Goal: Use online tool/utility: Utilize a website feature to perform a specific function

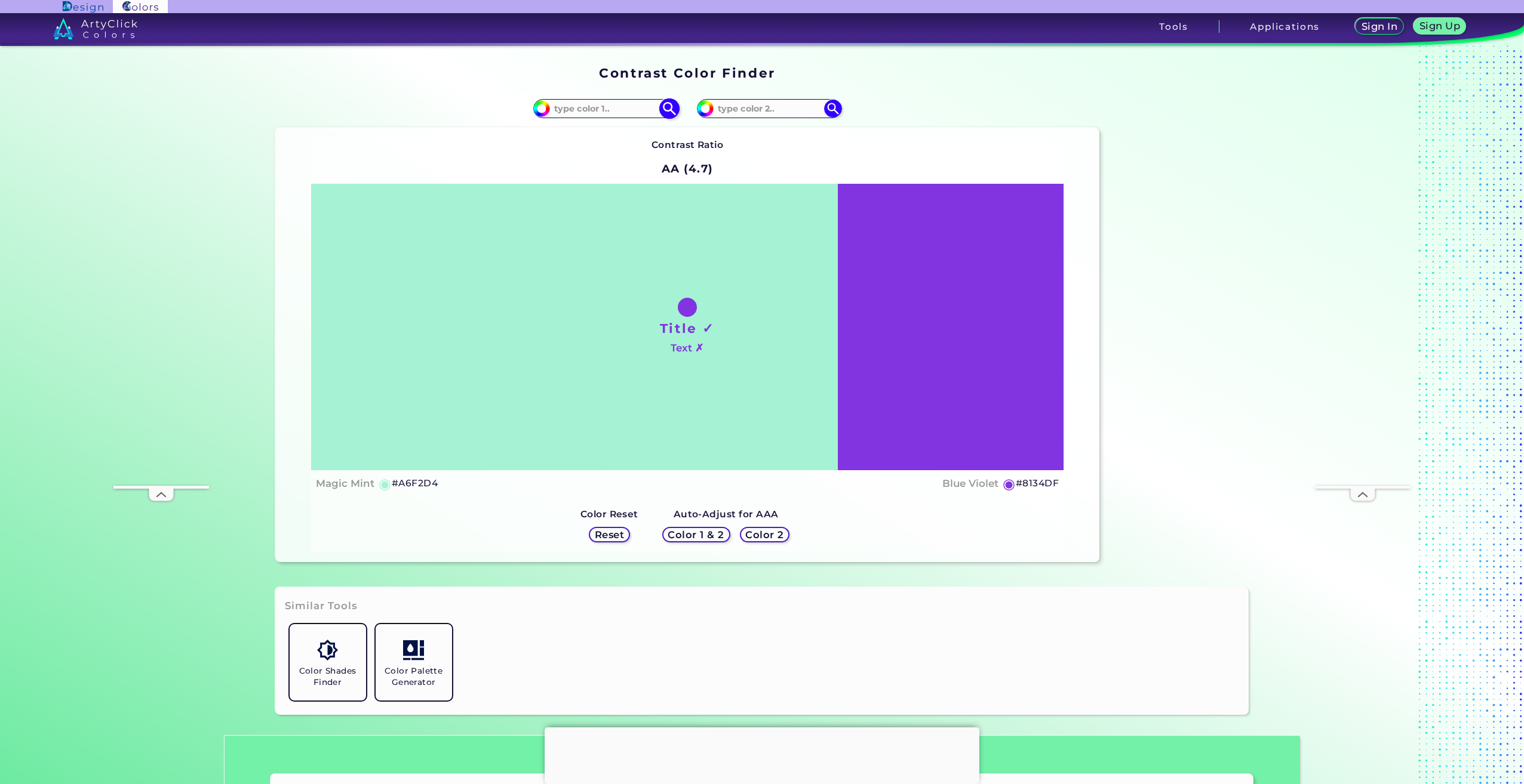
click at [595, 104] on input at bounding box center [606, 108] width 111 height 16
click at [670, 106] on img at bounding box center [670, 109] width 21 height 21
click at [593, 113] on input at bounding box center [606, 108] width 111 height 16
click at [606, 109] on input at bounding box center [606, 108] width 111 height 16
type input "#30818D"
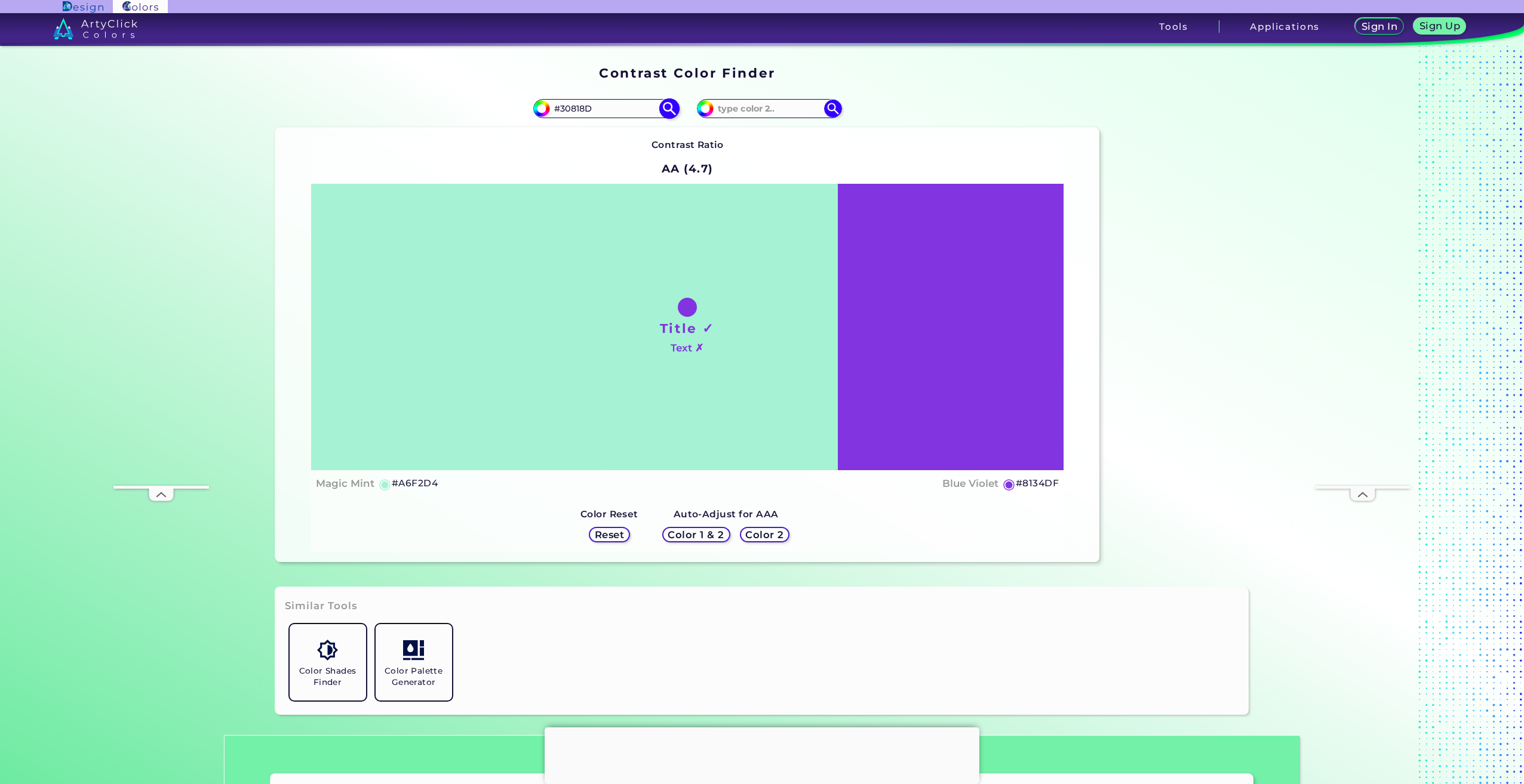
click at [663, 111] on img at bounding box center [670, 109] width 21 height 21
type input "#30818d"
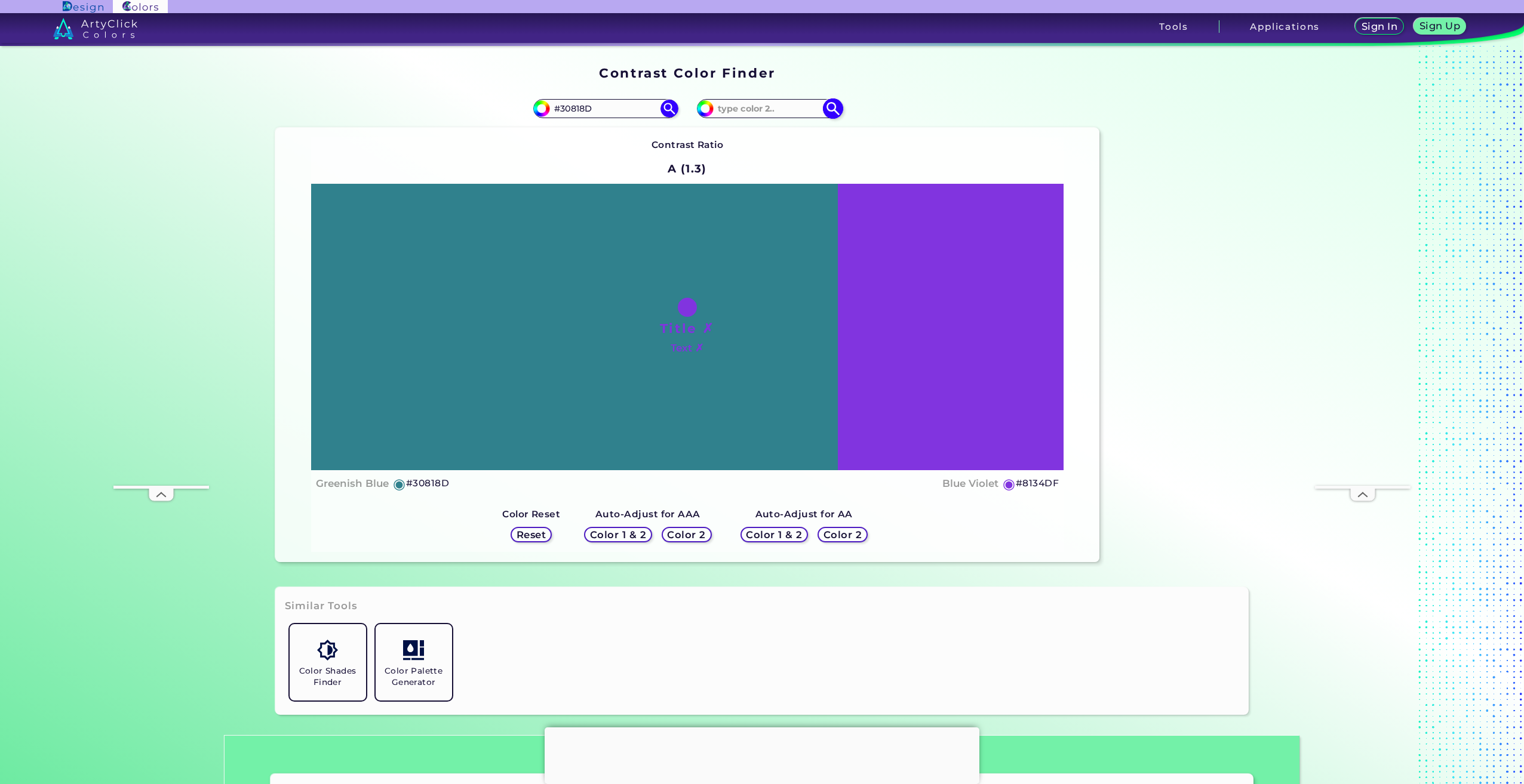
click at [805, 108] on input at bounding box center [769, 108] width 111 height 16
click at [678, 537] on h5 "Color 2" at bounding box center [686, 535] width 35 height 9
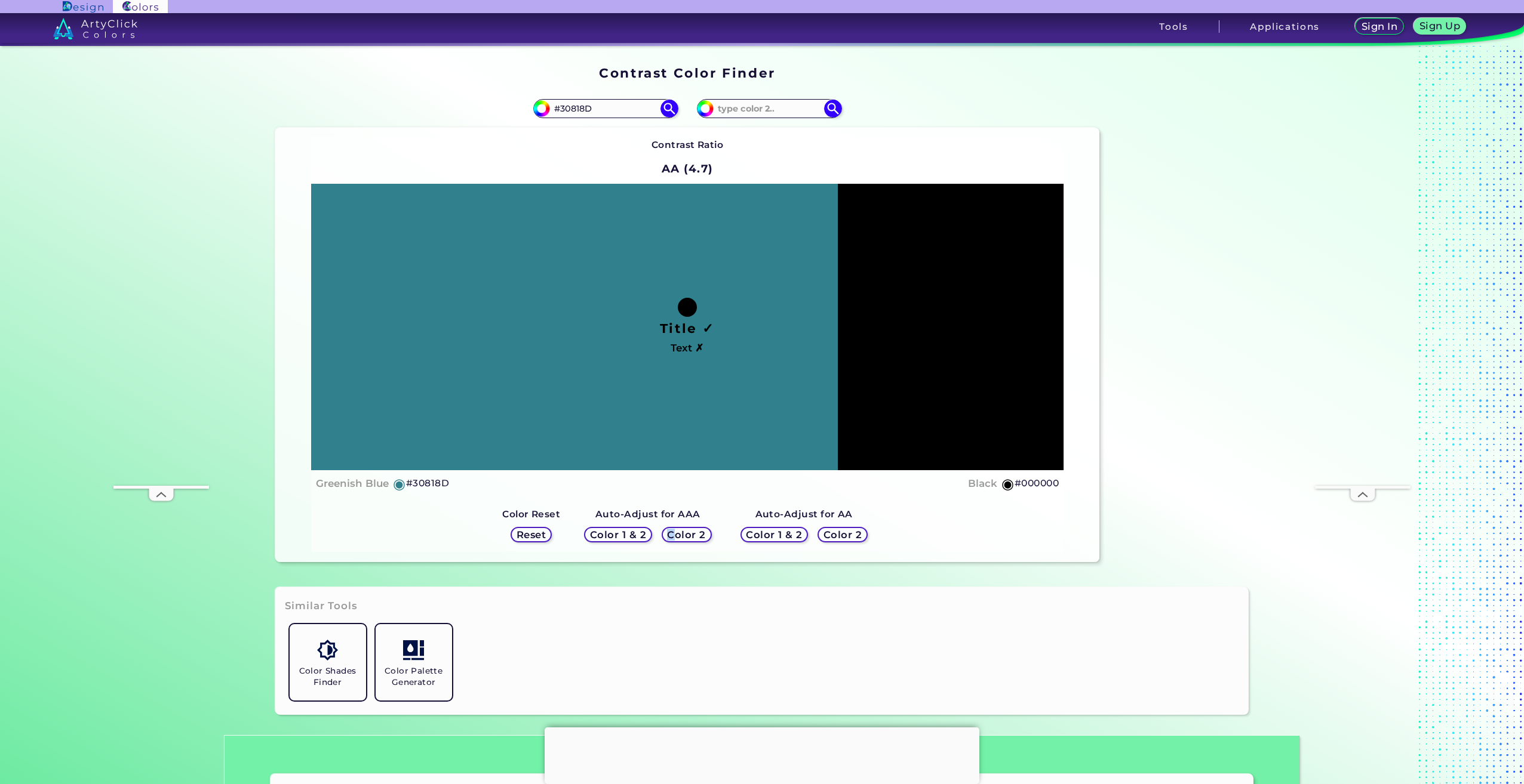
click at [671, 537] on h5 "Color 2" at bounding box center [687, 535] width 35 height 9
click at [954, 569] on section "Contrast Color Finder Contrast Color Finder #30818d #30818D #8134df ◉ ◉" at bounding box center [762, 314] width 1075 height 537
click at [695, 540] on h5 "Color 2" at bounding box center [687, 535] width 35 height 9
click at [632, 533] on h5 "Color 1 & 2" at bounding box center [619, 535] width 51 height 9
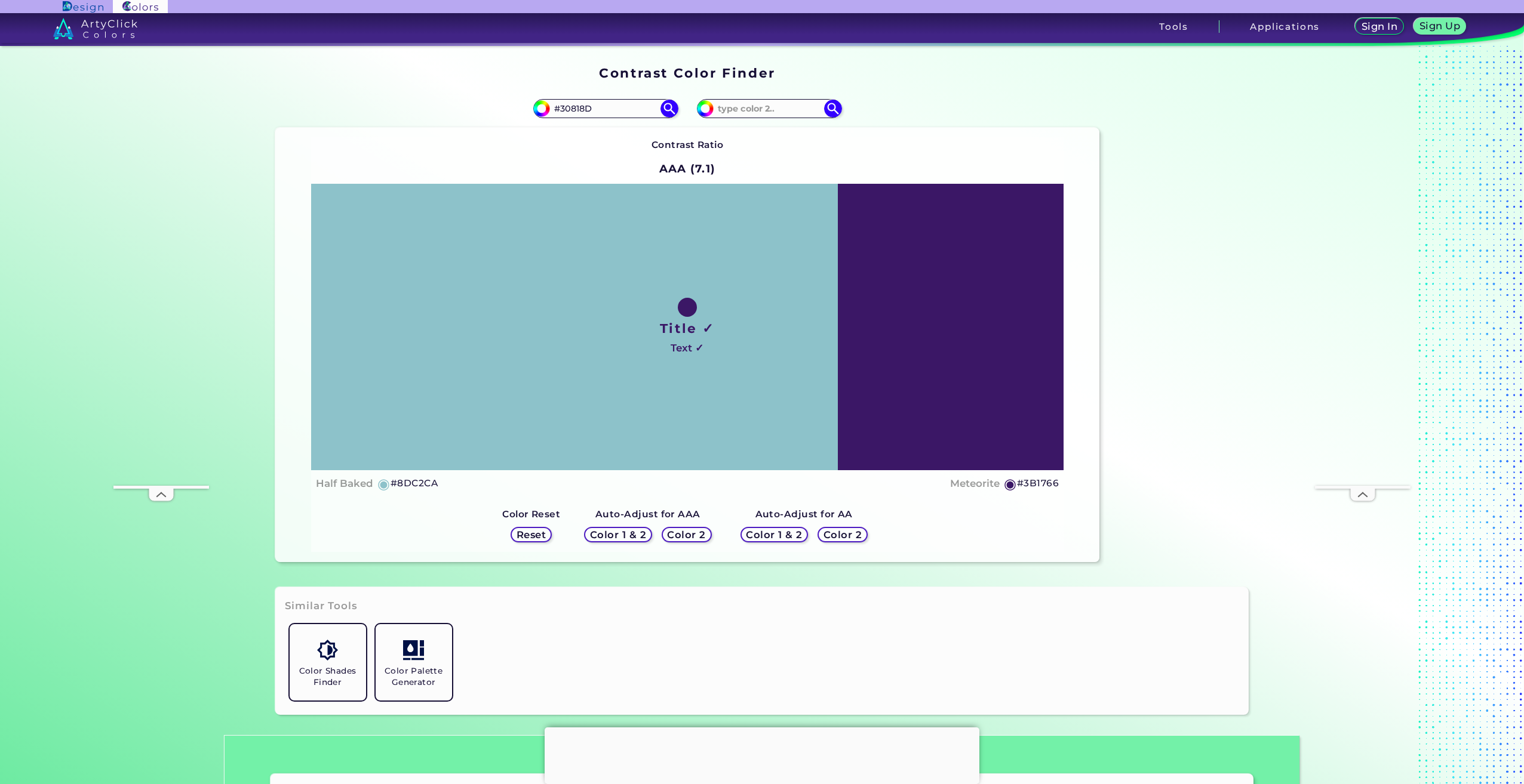
click at [632, 533] on h5 "Color 1 & 2" at bounding box center [619, 535] width 51 height 9
click at [671, 534] on h5 "Color 2" at bounding box center [687, 535] width 35 height 9
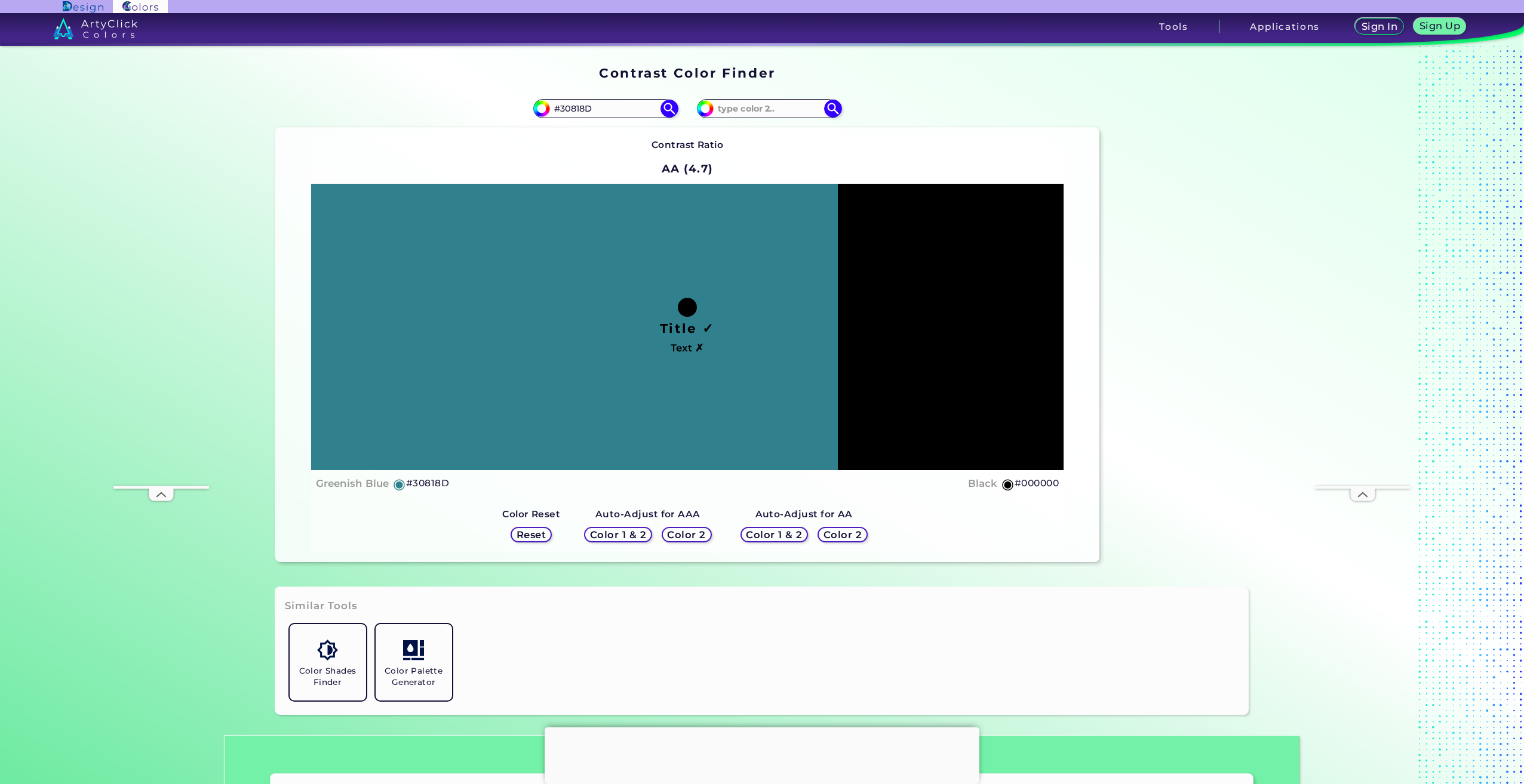
click at [526, 533] on h5 "Reset" at bounding box center [531, 535] width 27 height 9
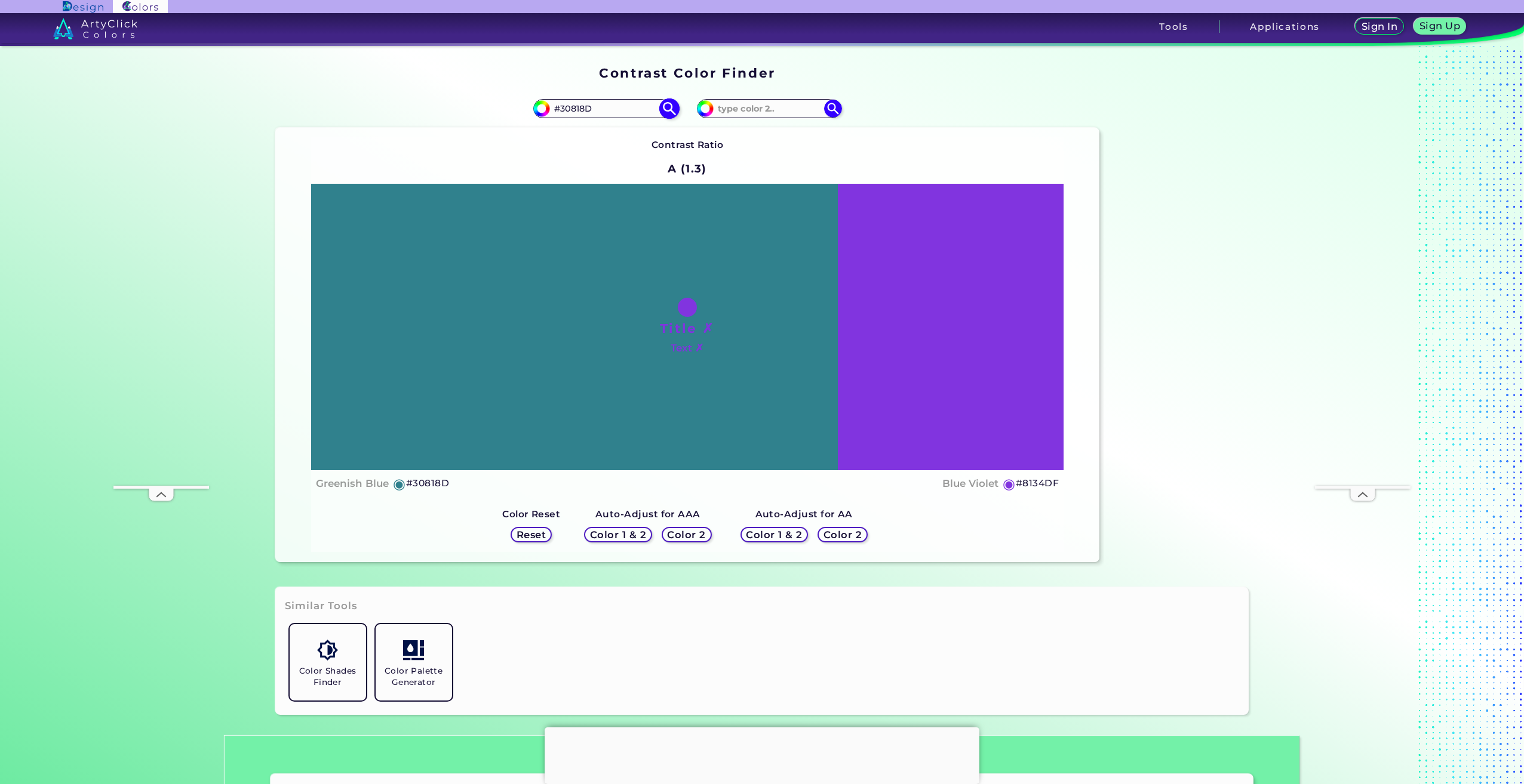
click at [663, 109] on img at bounding box center [670, 109] width 21 height 21
click at [677, 534] on h5 "Color 2" at bounding box center [687, 535] width 35 height 9
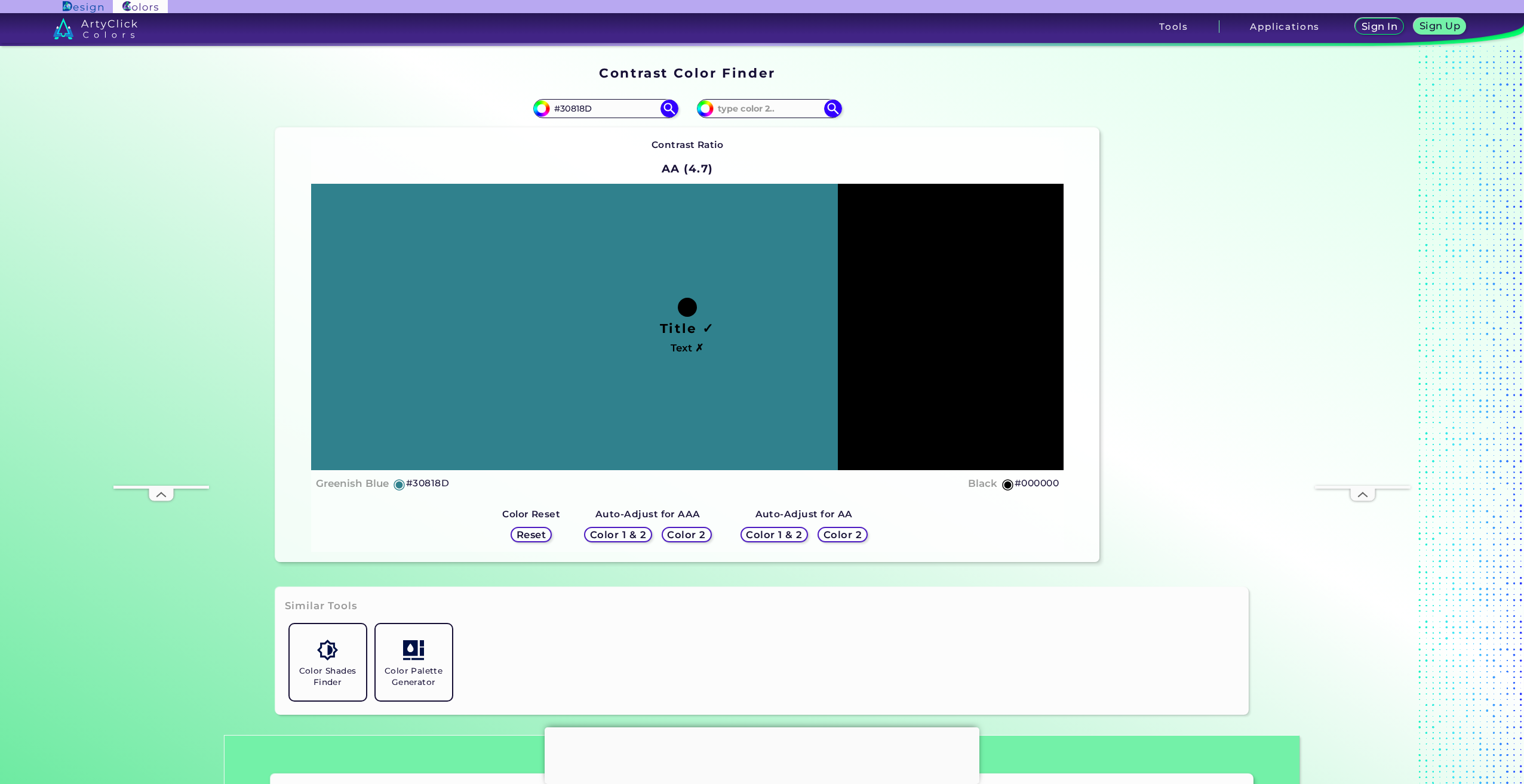
click at [677, 534] on h5 "Color 2" at bounding box center [687, 535] width 35 height 9
click at [534, 536] on h5 "Reset" at bounding box center [531, 535] width 27 height 9
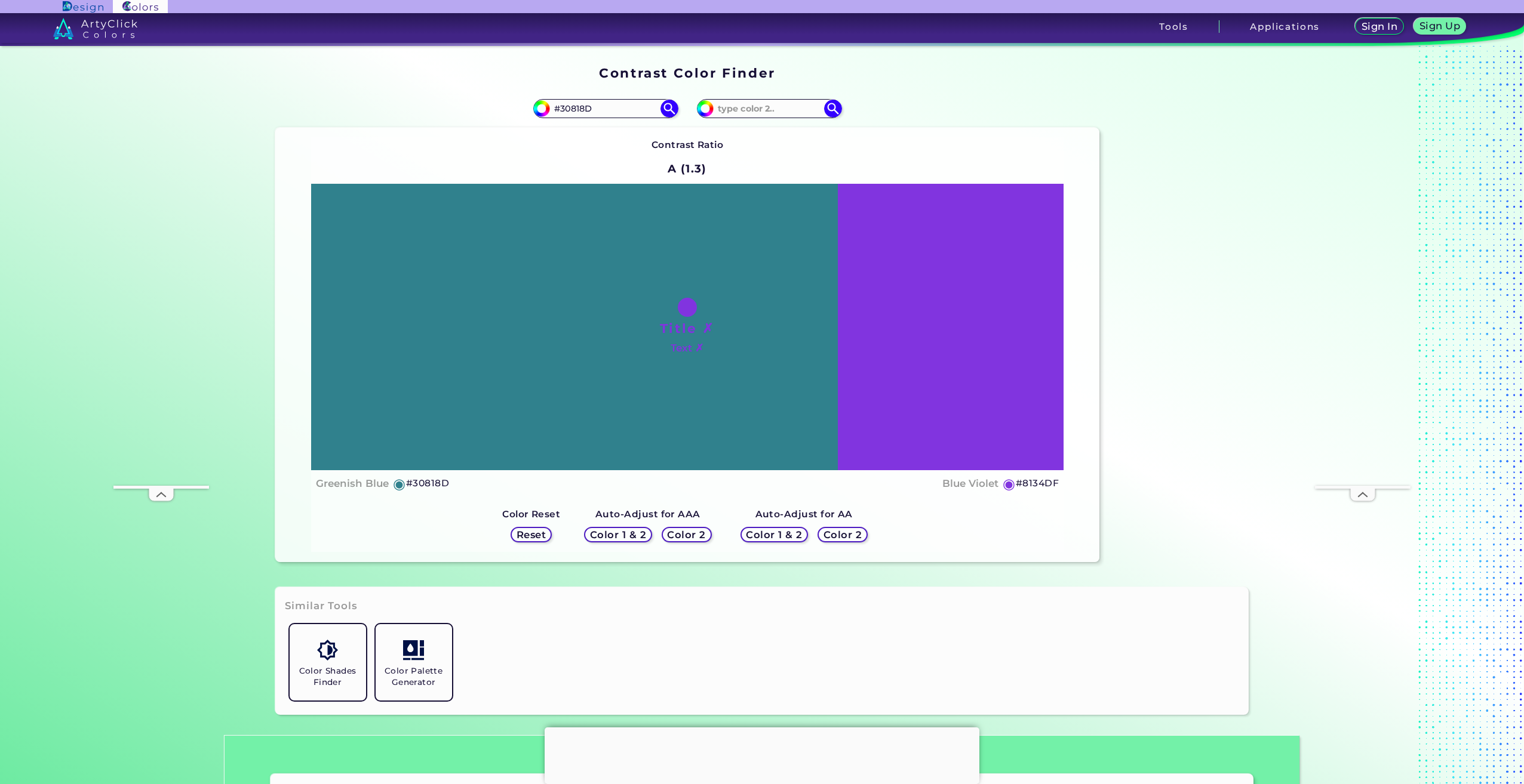
click at [681, 536] on h5 "Color 2" at bounding box center [687, 535] width 35 height 9
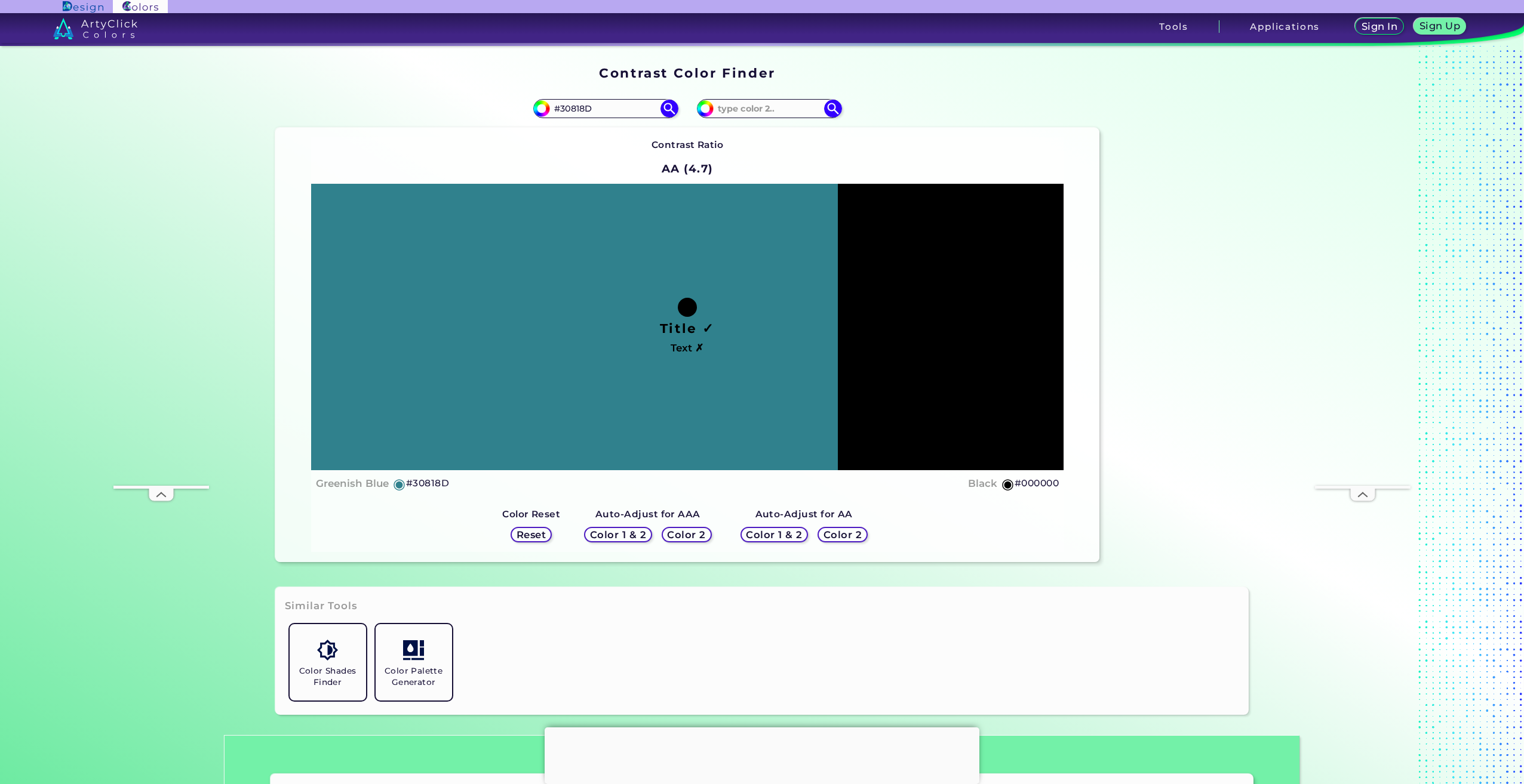
click at [787, 532] on h5 "Color 1 & 2" at bounding box center [775, 535] width 51 height 9
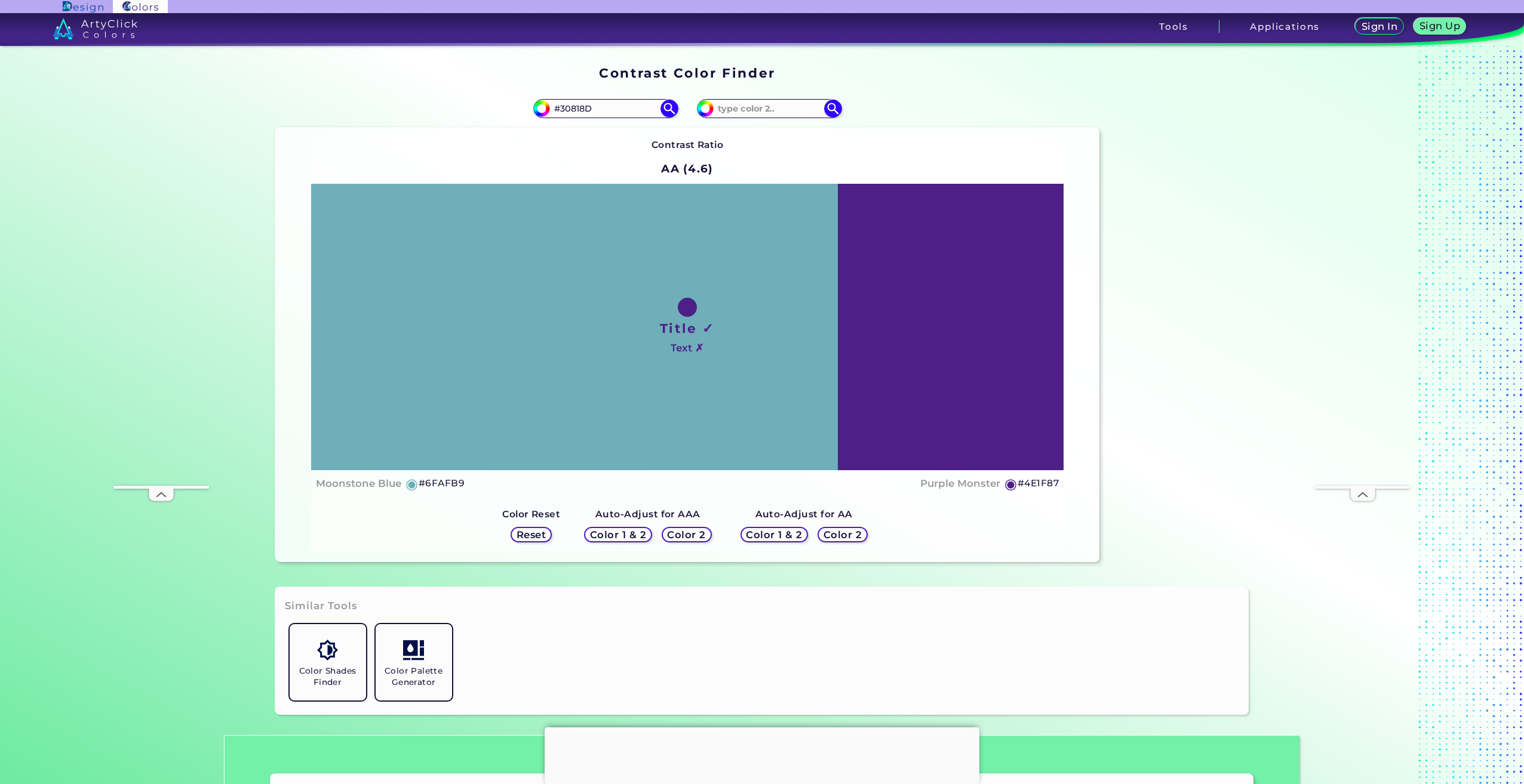
click at [673, 533] on h5 "Color 2" at bounding box center [687, 535] width 35 height 9
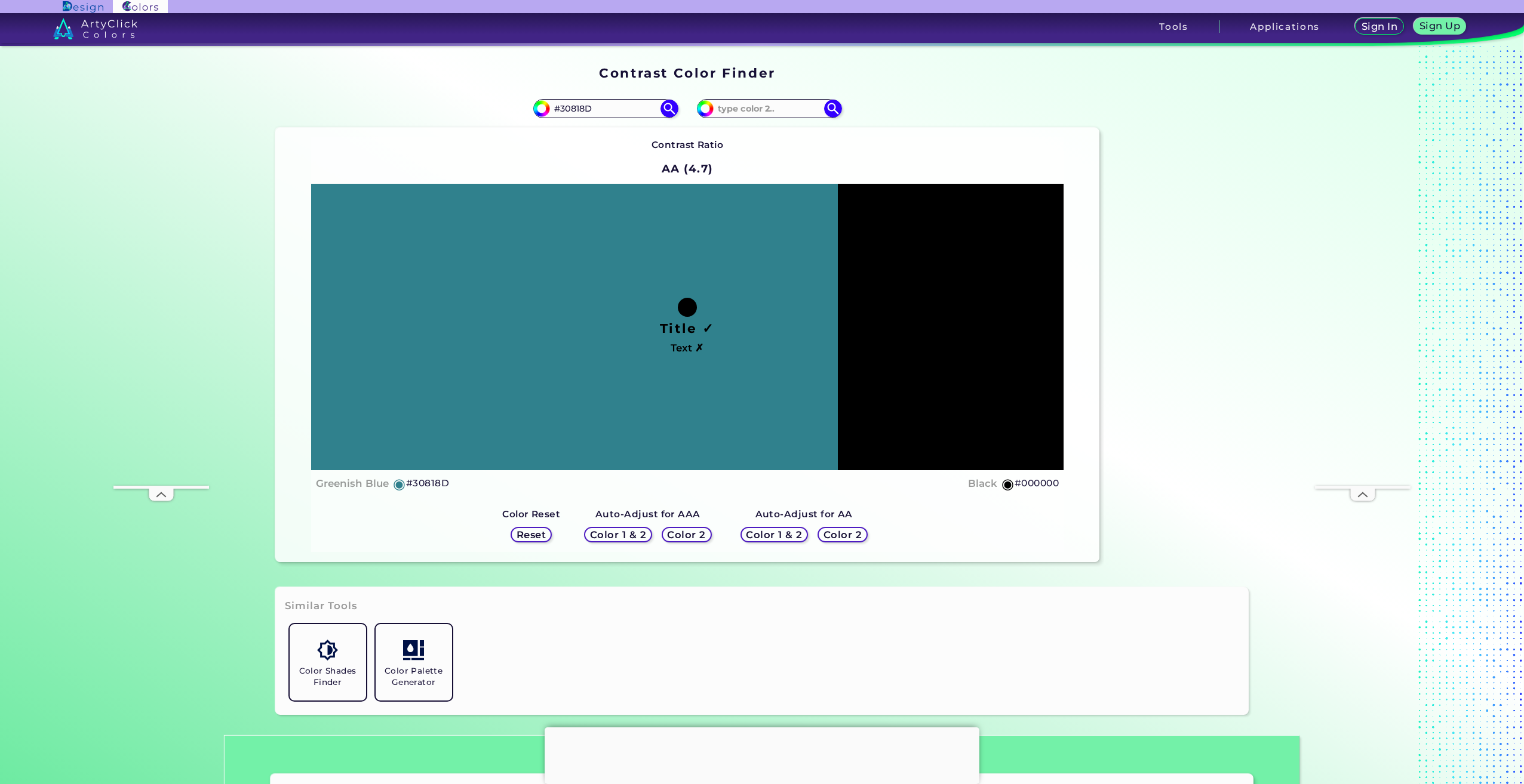
click at [840, 534] on h5 "Color 2" at bounding box center [843, 535] width 35 height 9
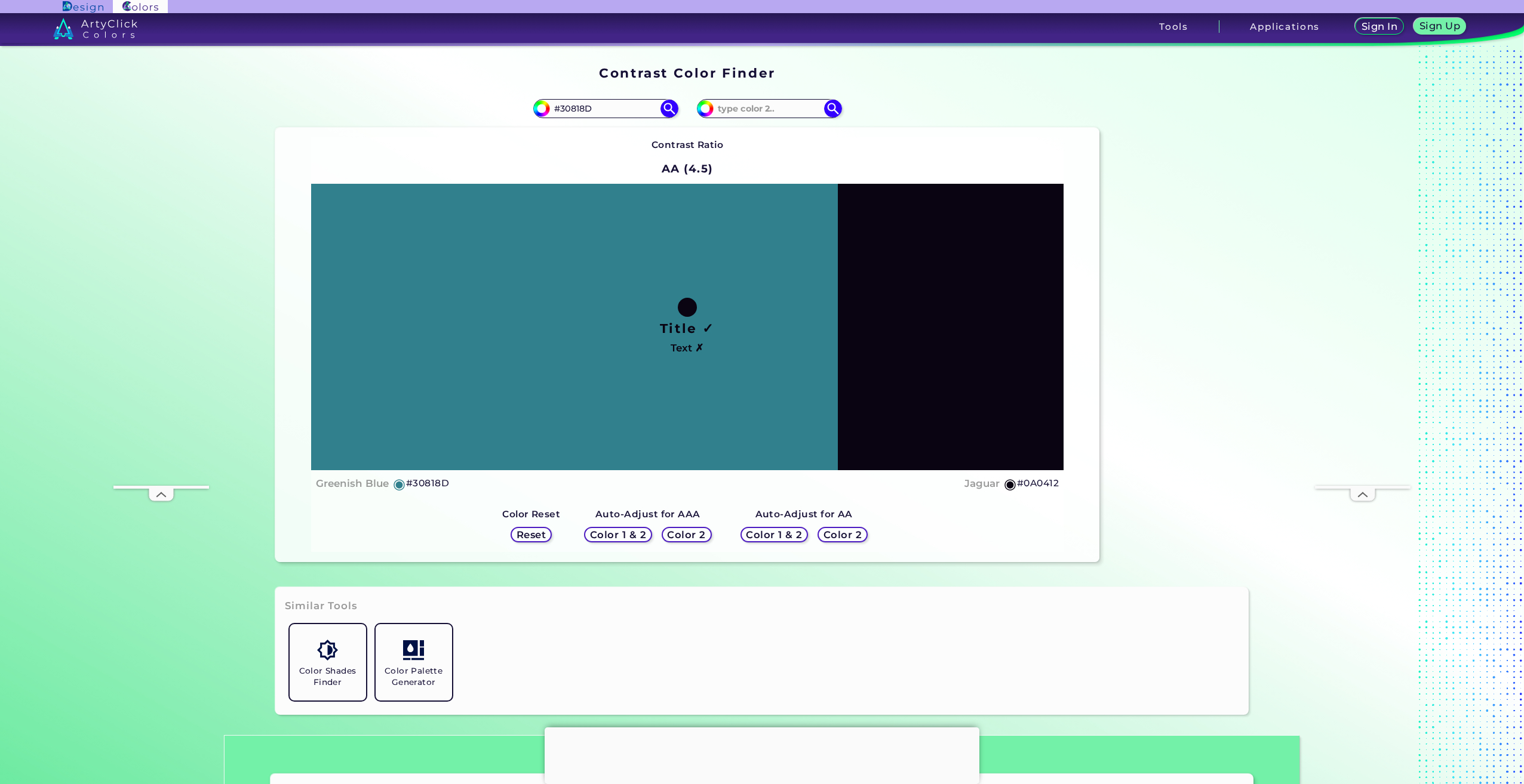
click at [820, 528] on div "Color 2" at bounding box center [842, 535] width 45 height 14
click at [704, 533] on div "Color 2" at bounding box center [686, 535] width 45 height 14
click at [848, 537] on h5 "Color 2" at bounding box center [843, 535] width 35 height 9
click at [698, 531] on h5 "Color 2" at bounding box center [687, 535] width 35 height 9
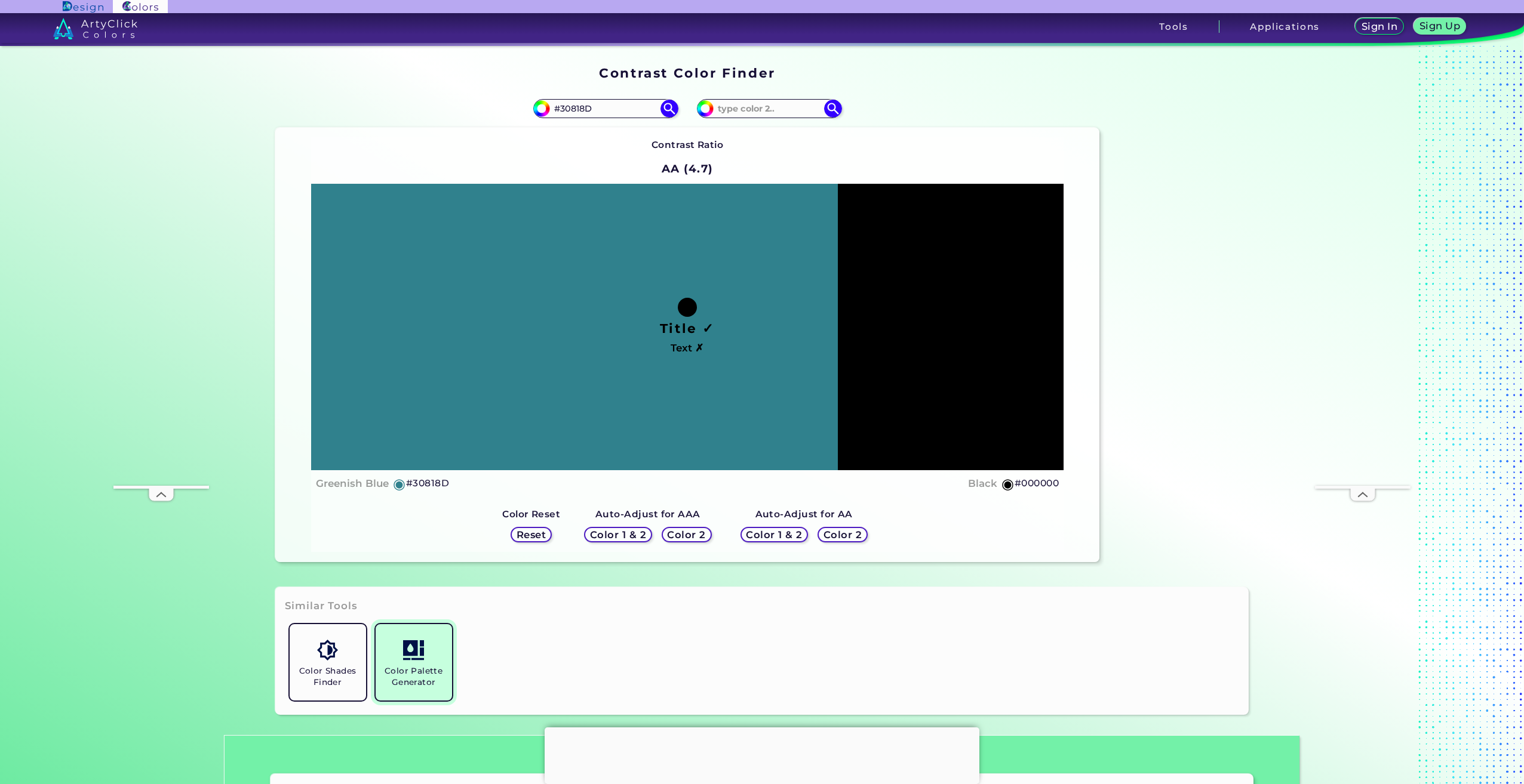
click at [443, 648] on link "Color Palette Generator" at bounding box center [414, 662] width 86 height 86
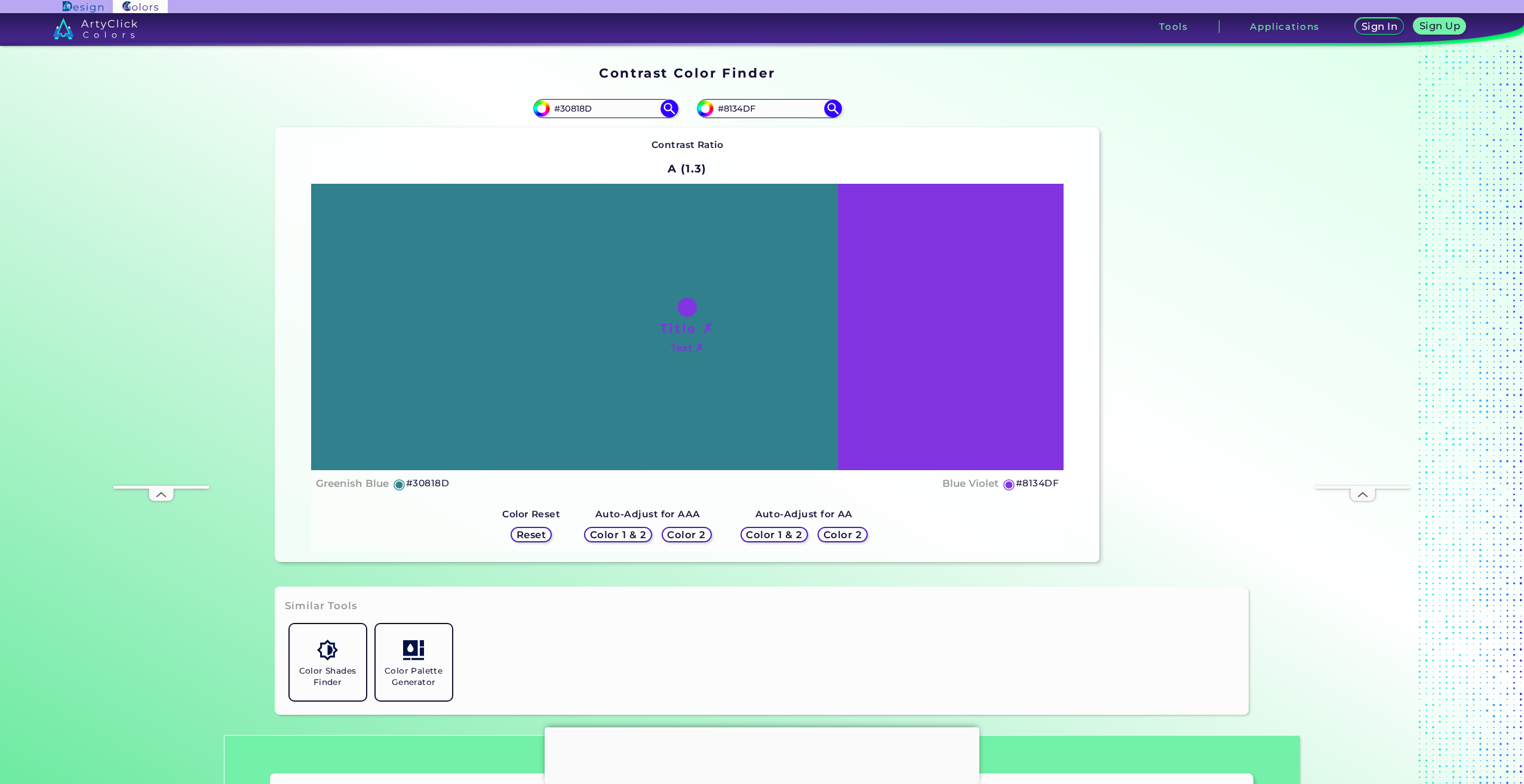
type input "#"
type input "#FF6F61"
click at [665, 102] on img at bounding box center [670, 109] width 21 height 21
click at [832, 106] on img at bounding box center [833, 109] width 21 height 21
type input "#ff6f61"
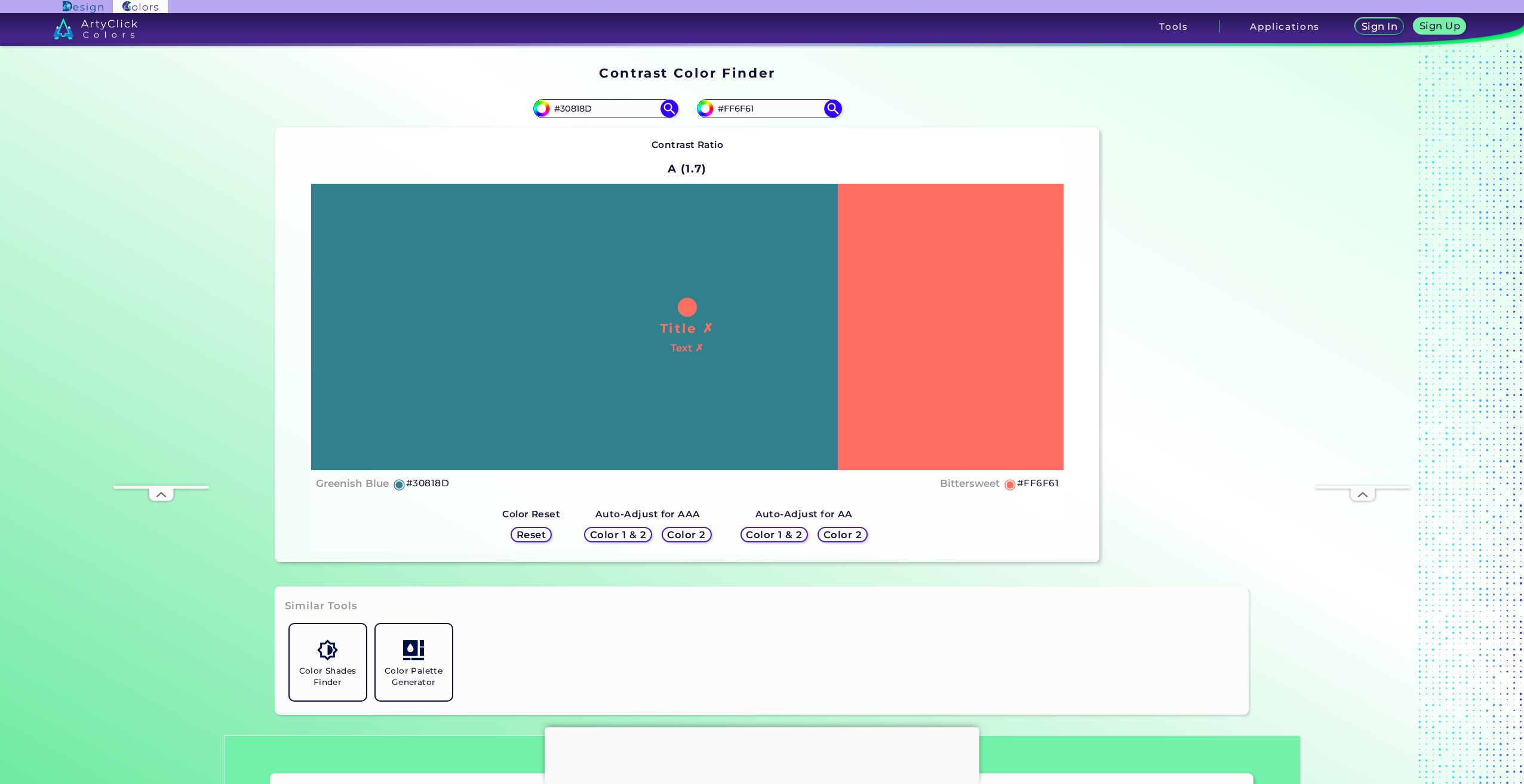
click at [696, 537] on h5 "Color 2" at bounding box center [687, 535] width 35 height 9
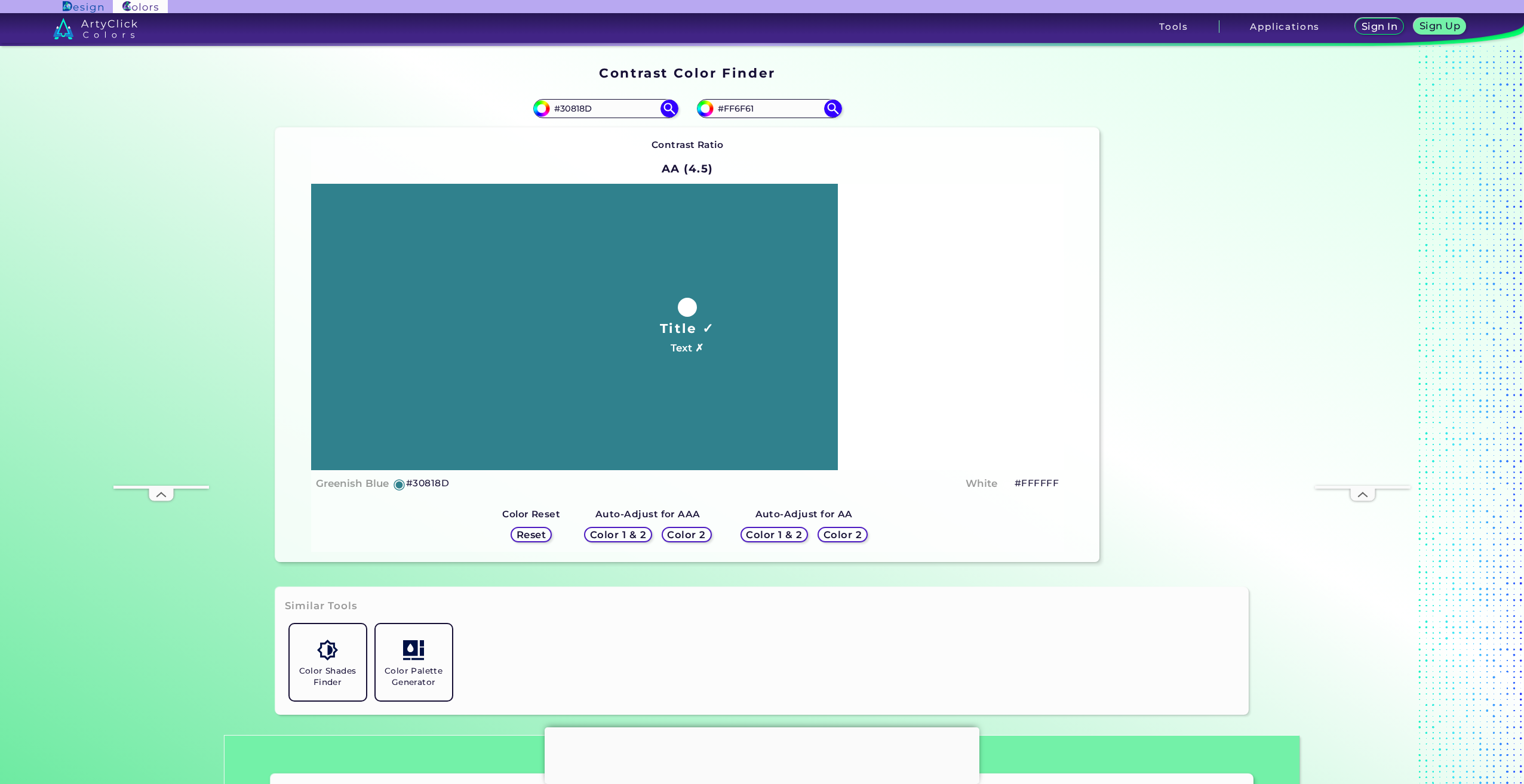
click at [690, 533] on h5 "Color 2" at bounding box center [687, 535] width 35 height 9
click at [830, 113] on img at bounding box center [833, 109] width 21 height 21
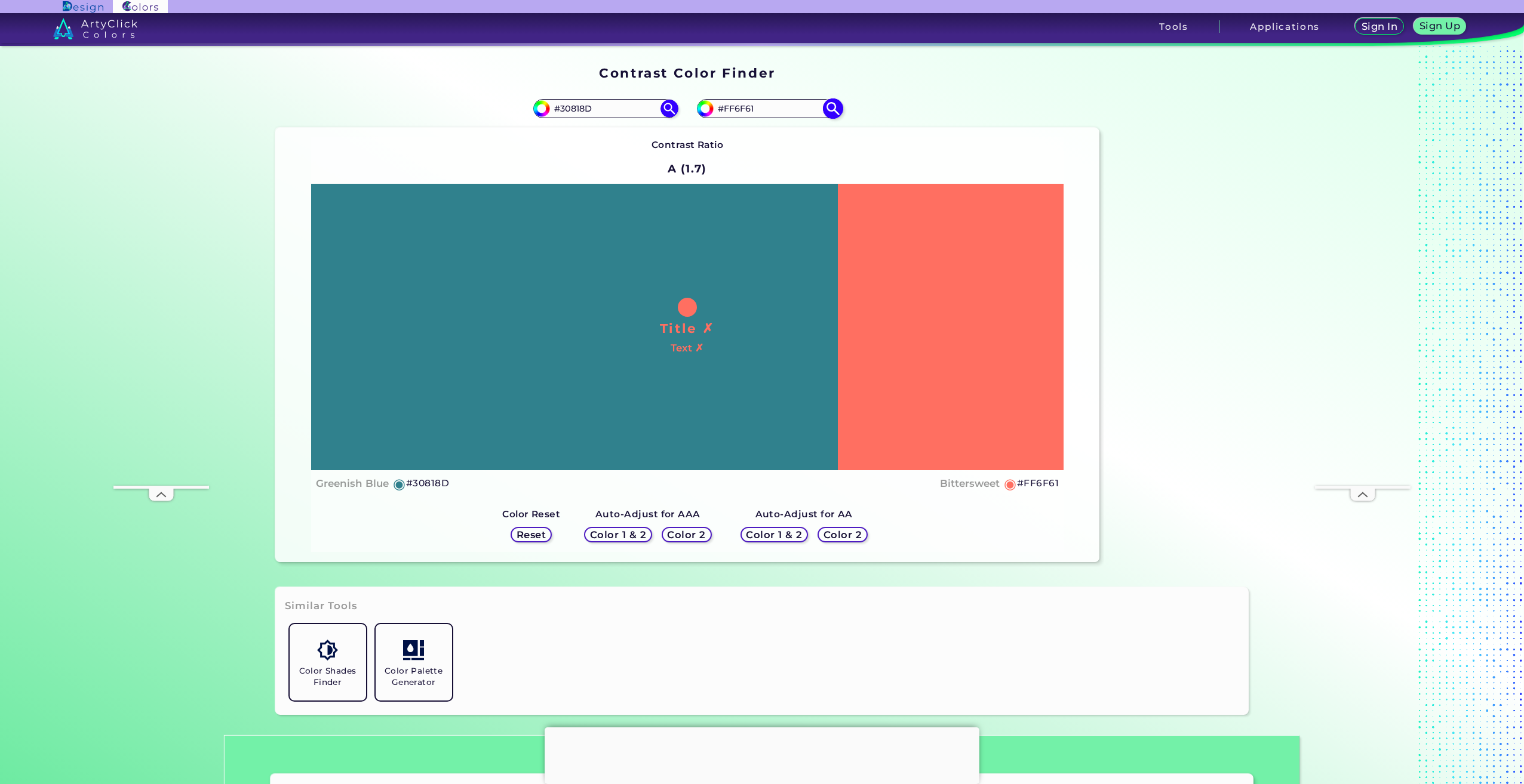
click at [764, 113] on input "#FF6F61" at bounding box center [769, 108] width 111 height 16
click at [758, 109] on input "#FF6F61" at bounding box center [769, 108] width 111 height 16
paste input "D700"
type input "#FFD700"
click at [833, 111] on img at bounding box center [833, 109] width 21 height 21
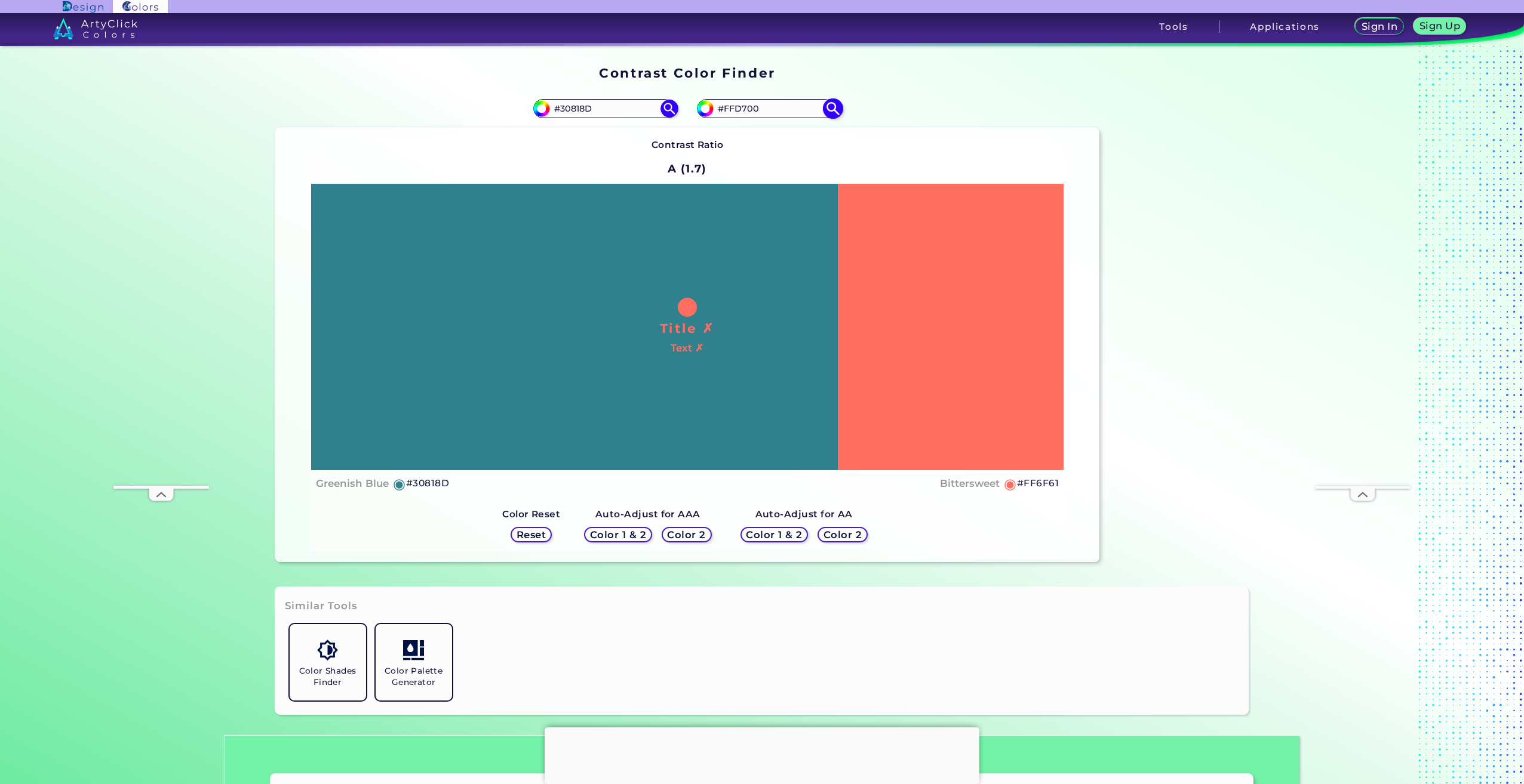
type input "#ffd700"
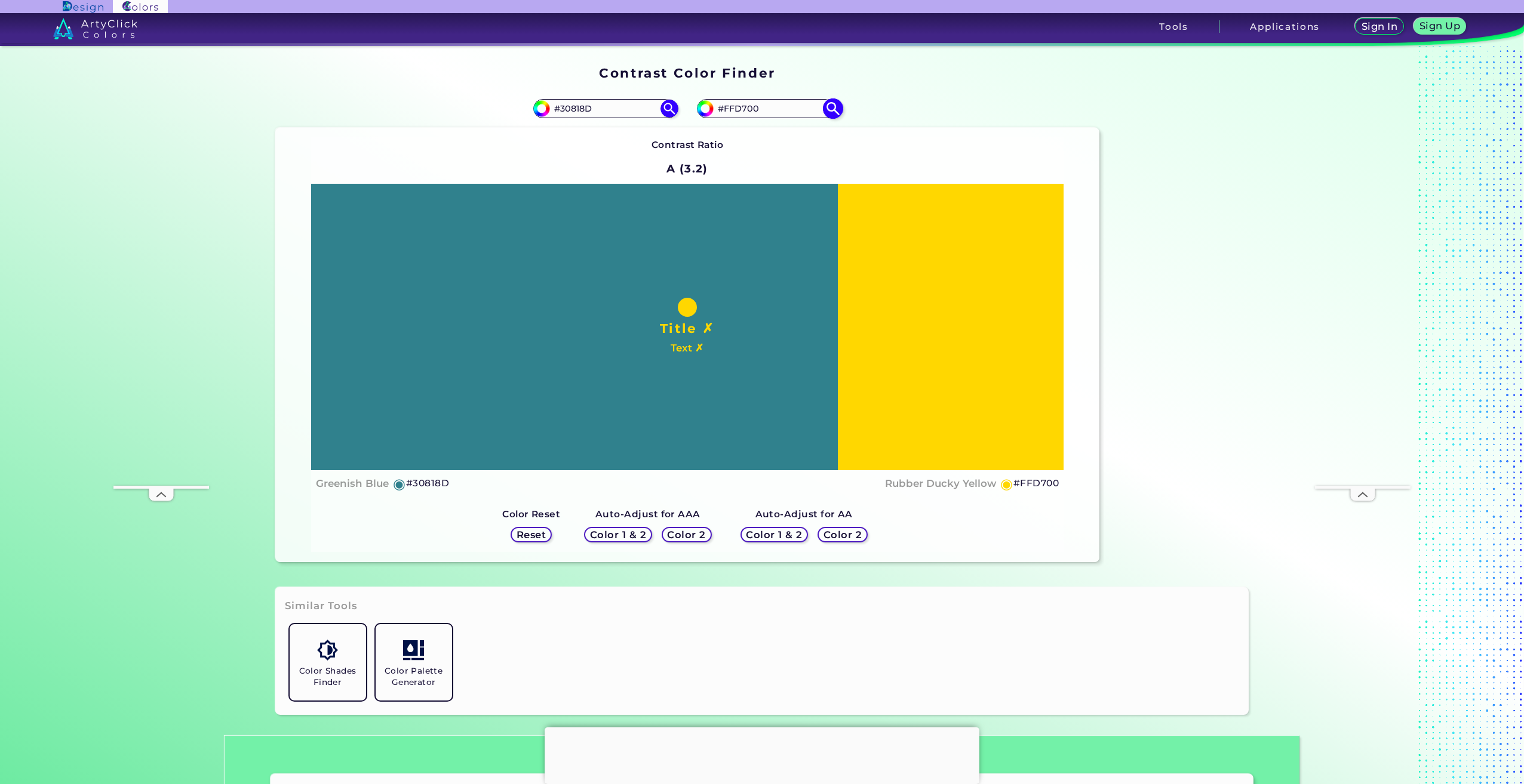
click at [756, 111] on input "#FFD700" at bounding box center [769, 108] width 111 height 16
paste input "A8E6CF"
type input "#A8E6CF"
click at [830, 116] on img at bounding box center [833, 109] width 21 height 21
type input "#a8e6cf"
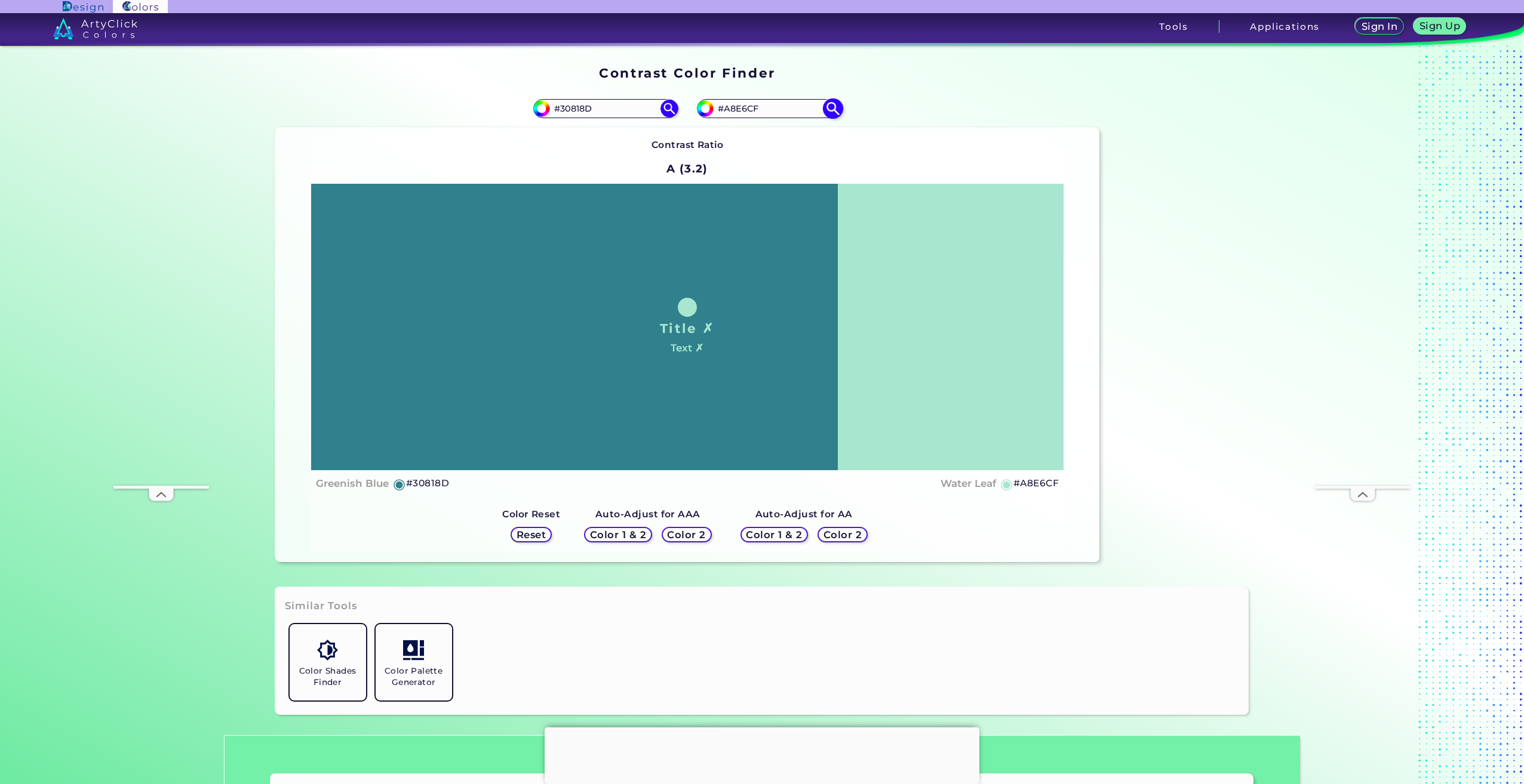
click at [734, 110] on input "#A8E6CF" at bounding box center [769, 108] width 111 height 16
paste input "FFA500"
type input "#FFA500"
click at [832, 109] on img at bounding box center [833, 109] width 21 height 21
type input "#ffa500"
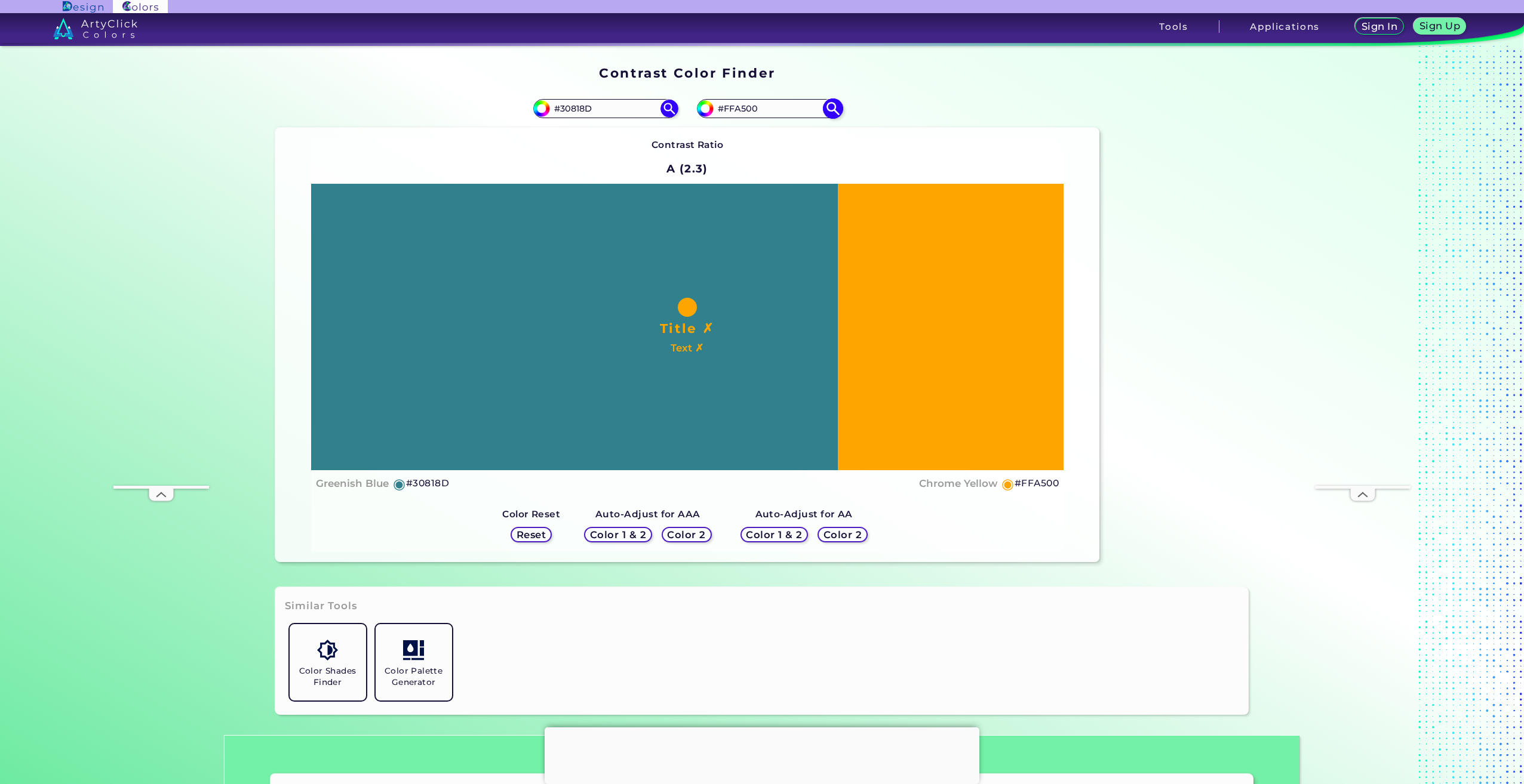
click at [744, 108] on input "#FFA500" at bounding box center [769, 108] width 111 height 16
paste input "69B4"
type input "#FF69B4"
click at [833, 112] on img at bounding box center [833, 109] width 21 height 21
type input "#ff69b4"
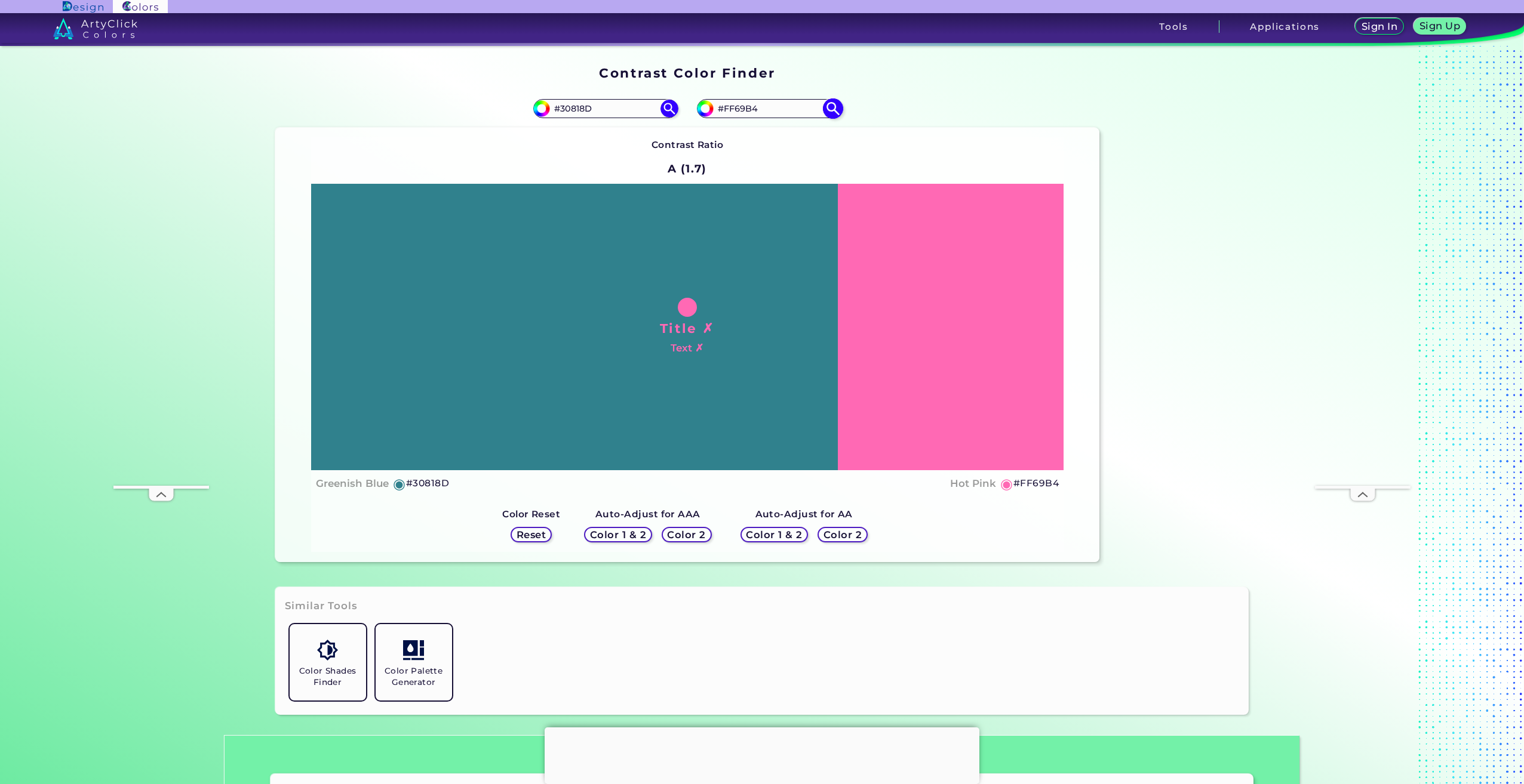
click at [759, 111] on input "#FF69B4" at bounding box center [769, 108] width 111 height 16
paste input "F61"
type input "#FF6F61"
click at [832, 108] on img at bounding box center [833, 109] width 21 height 21
type input "#ff6f61"
